Goal: Information Seeking & Learning: Find specific fact

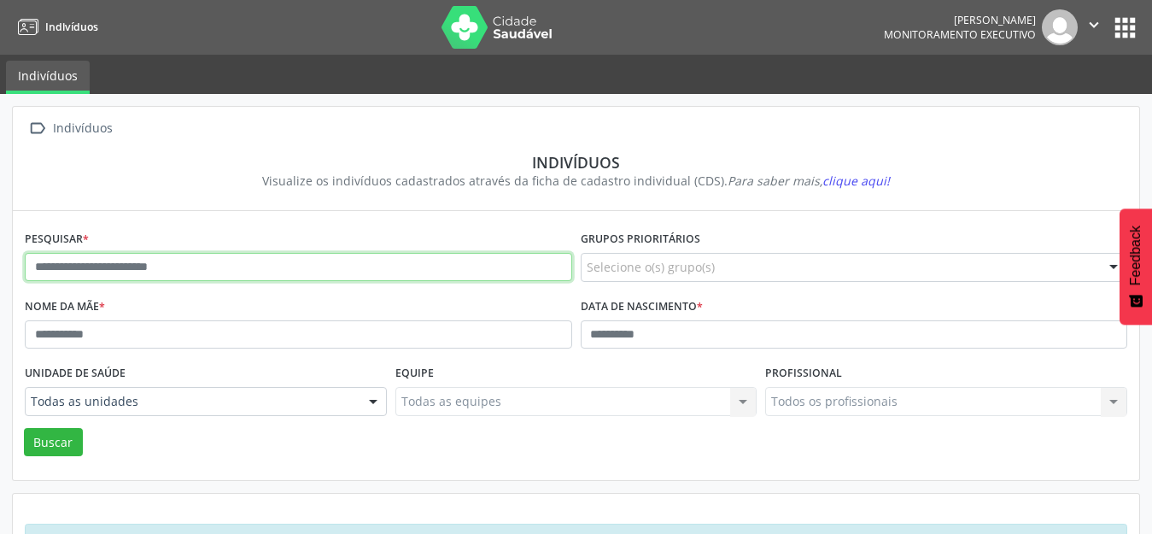
click at [67, 268] on input "text" at bounding box center [298, 267] width 547 height 29
type input "**********"
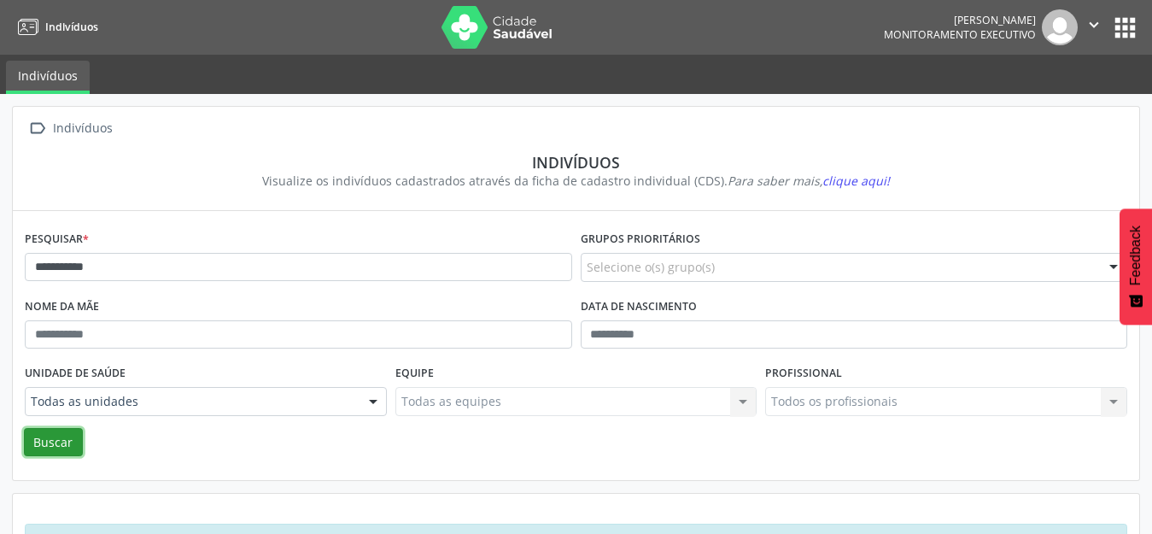
click at [61, 443] on button "Buscar" at bounding box center [53, 442] width 59 height 29
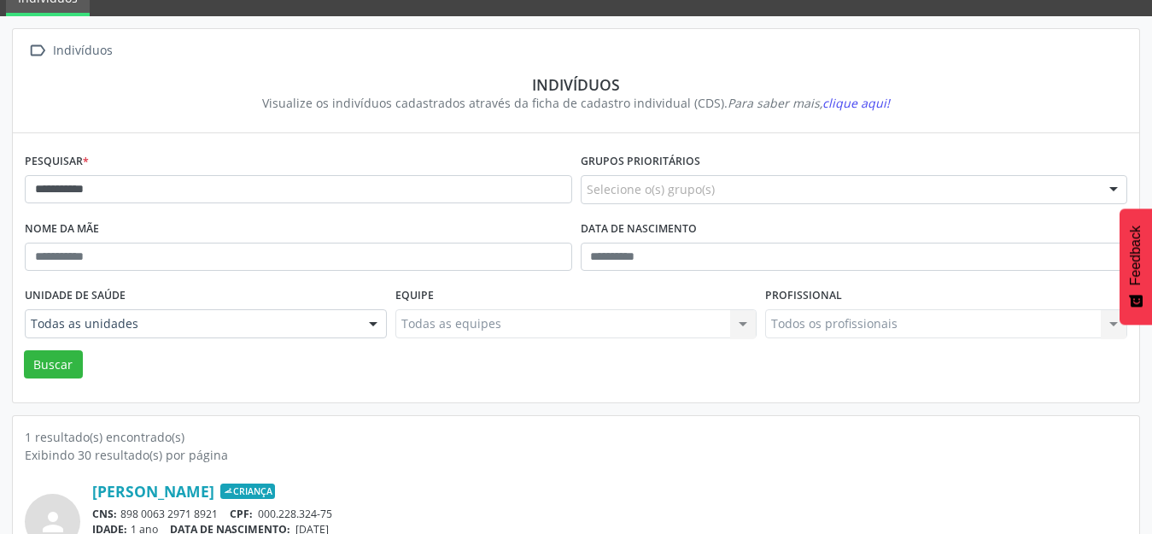
scroll to position [163, 0]
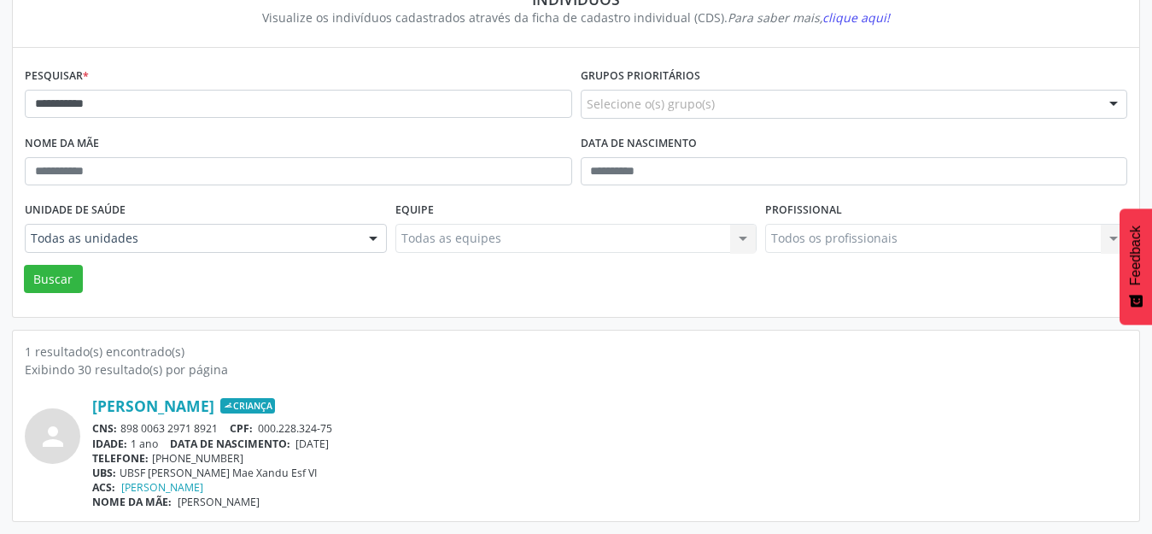
drag, startPoint x: 173, startPoint y: 499, endPoint x: 296, endPoint y: 509, distance: 123.3
click at [296, 509] on div "NOME DA MÃE: [PERSON_NAME]" at bounding box center [609, 501] width 1035 height 15
copy span "[PERSON_NAME]"
click at [300, 441] on div "IDADE: 1 ano DATA DE NASCIMENTO: [DEMOGRAPHIC_DATA]" at bounding box center [609, 443] width 1035 height 15
drag, startPoint x: 301, startPoint y: 444, endPoint x: 361, endPoint y: 443, distance: 59.8
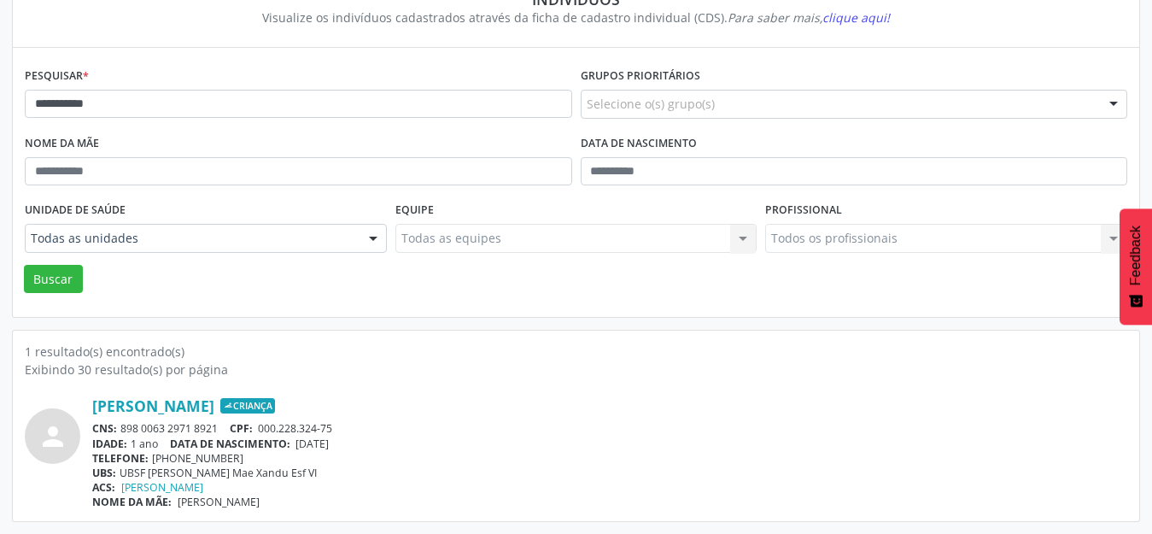
click at [361, 443] on div "IDADE: 1 ano DATA DE NASCIMENTO: [DEMOGRAPHIC_DATA]" at bounding box center [609, 443] width 1035 height 15
copy span "[DATE]"
drag, startPoint x: 161, startPoint y: 445, endPoint x: 136, endPoint y: 443, distance: 24.8
click at [136, 443] on div "IDADE: 1 ano DATA DE NASCIMENTO: 22/09/2023" at bounding box center [609, 443] width 1035 height 15
copy div "1 ano"
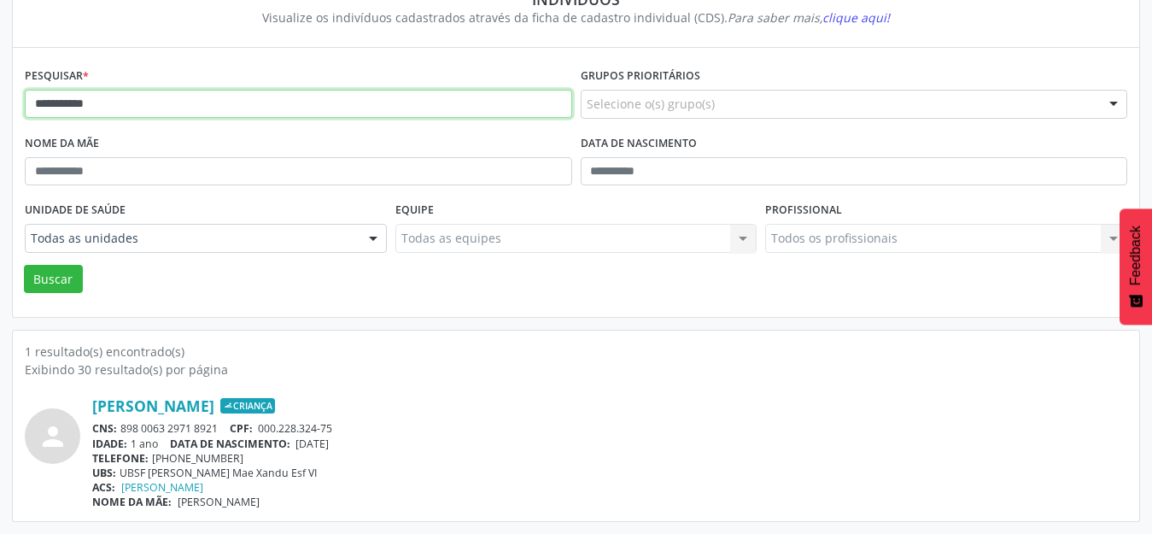
drag, startPoint x: 114, startPoint y: 101, endPoint x: 9, endPoint y: 107, distance: 105.2
click at [9, 107] on div "**********" at bounding box center [576, 232] width 1152 height 603
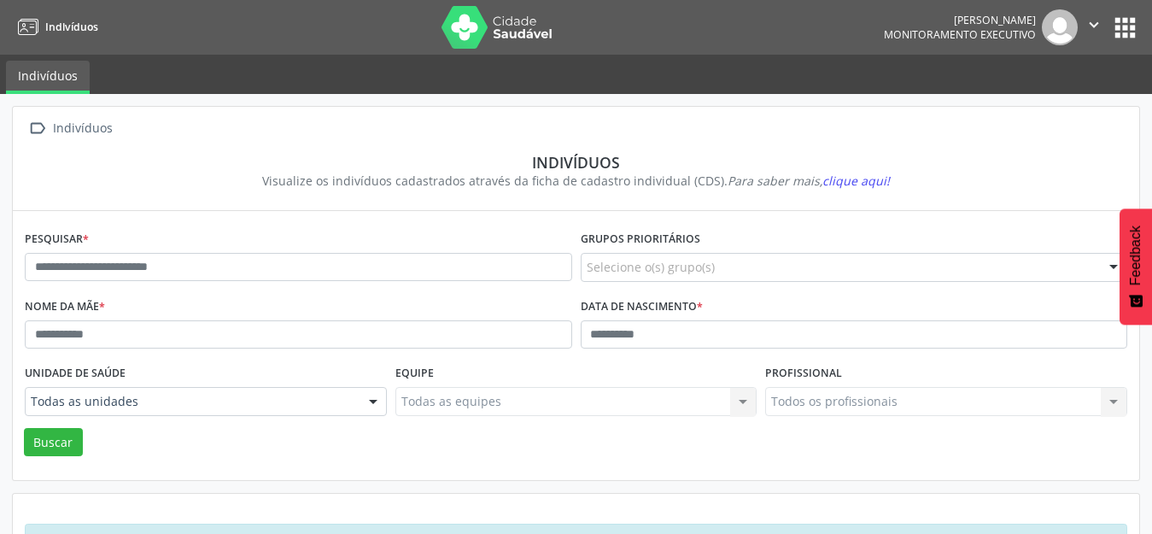
scroll to position [64, 0]
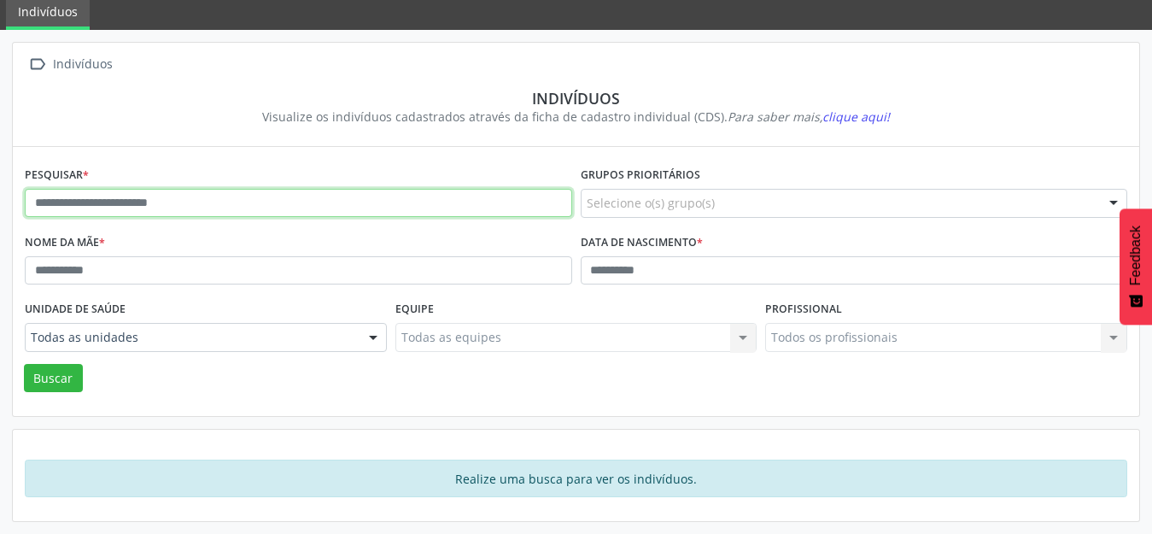
click at [106, 203] on input "text" at bounding box center [298, 203] width 547 height 29
type input "**********"
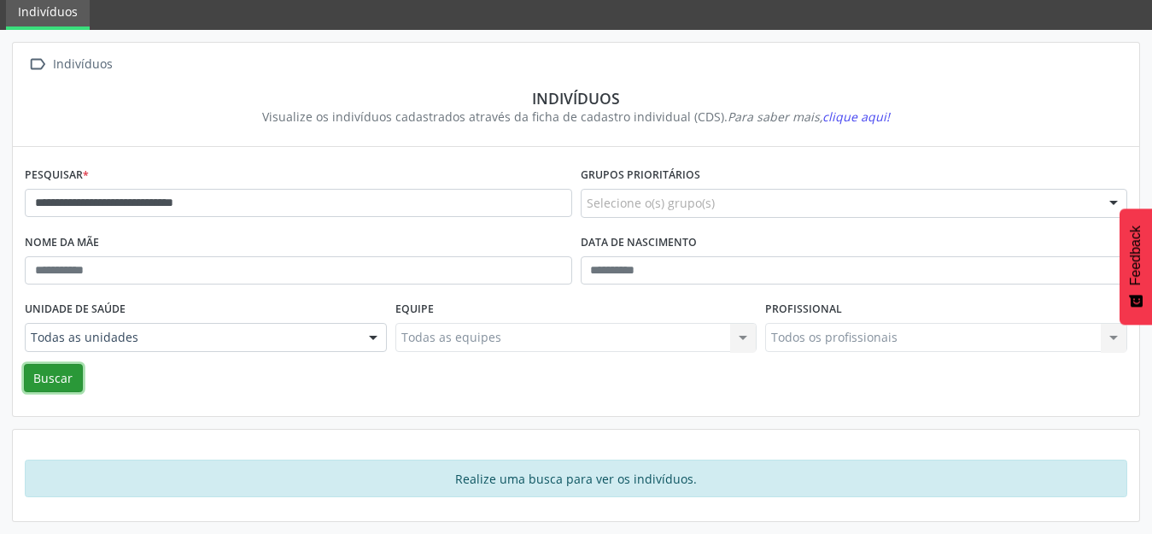
click at [57, 368] on button "Buscar" at bounding box center [53, 378] width 59 height 29
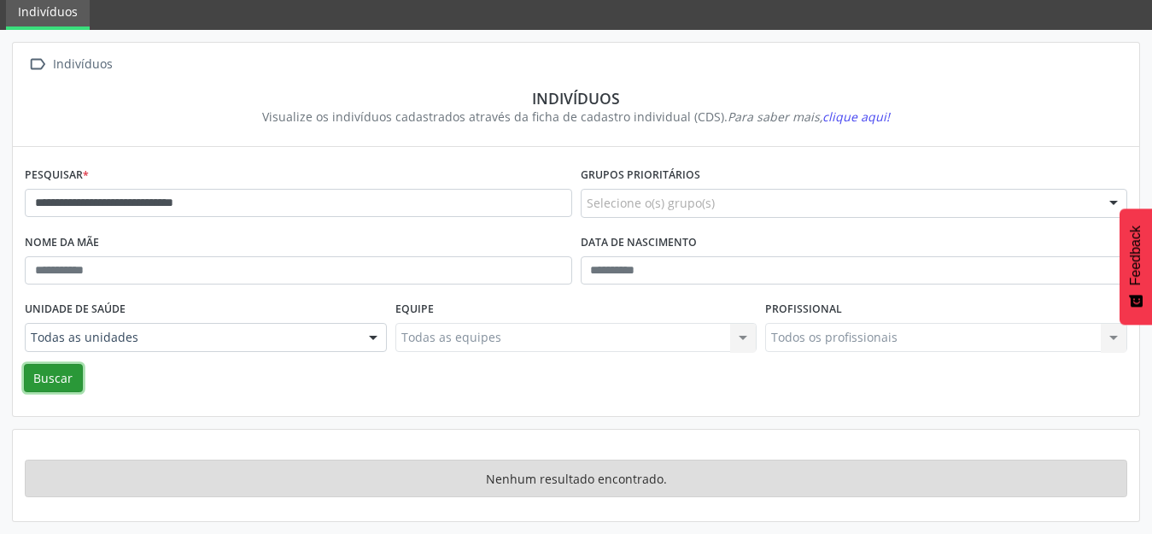
click at [49, 372] on button "Buscar" at bounding box center [53, 378] width 59 height 29
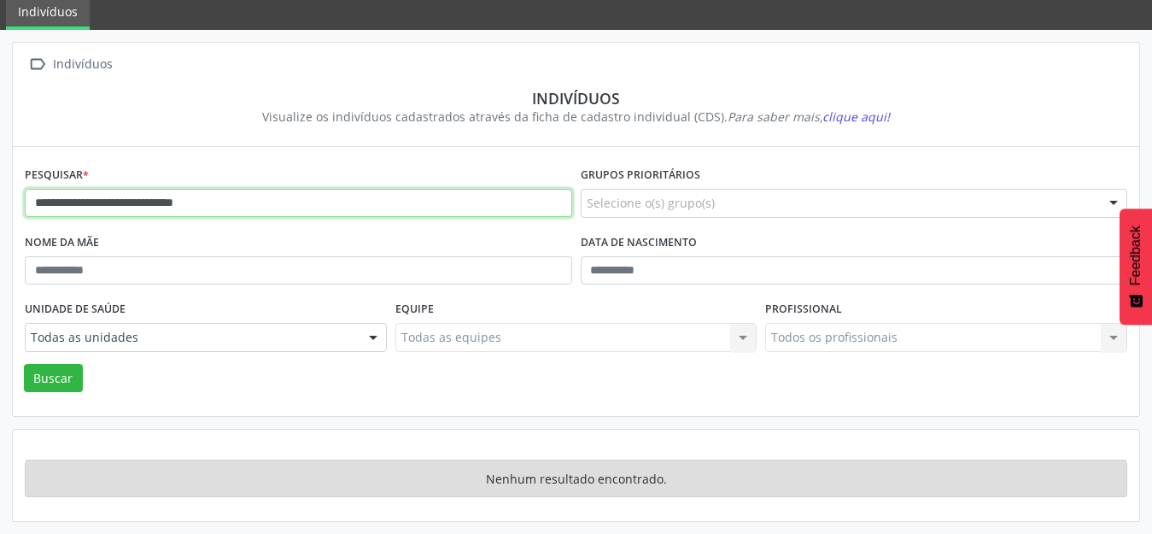
click at [315, 207] on input "**********" at bounding box center [298, 203] width 547 height 29
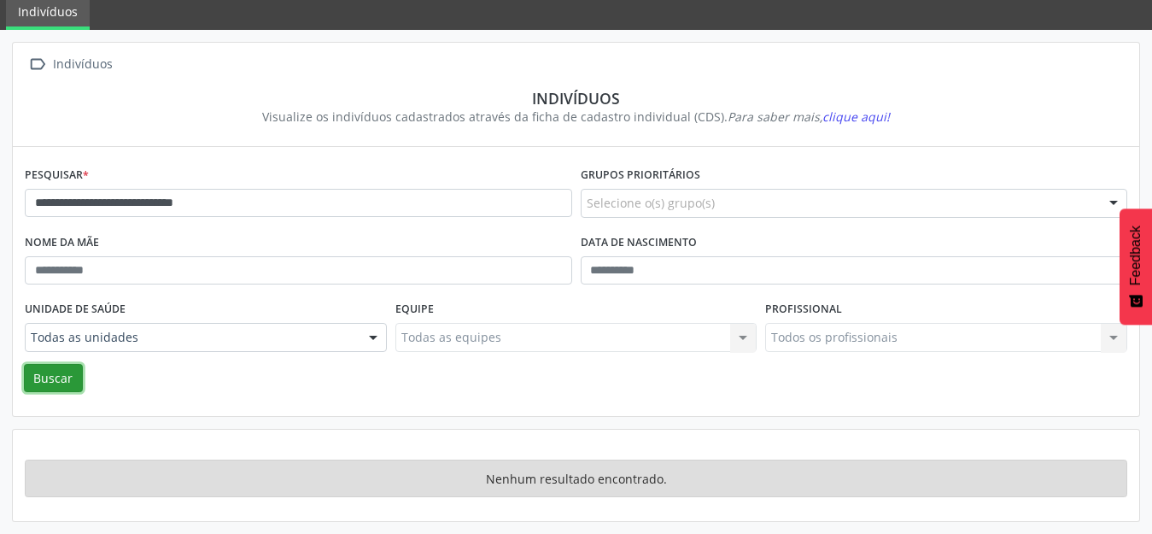
click at [54, 384] on button "Buscar" at bounding box center [53, 378] width 59 height 29
